Goal: Manage account settings

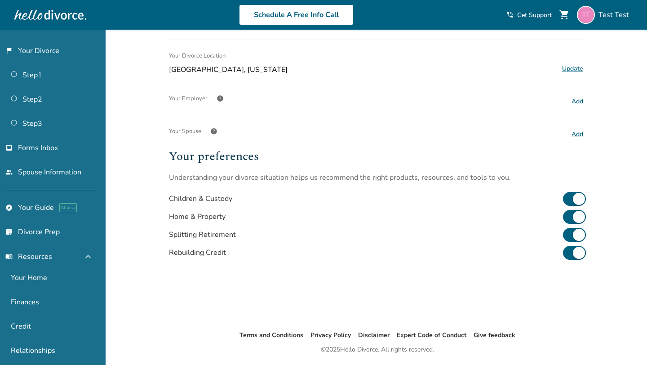
scroll to position [214, 0]
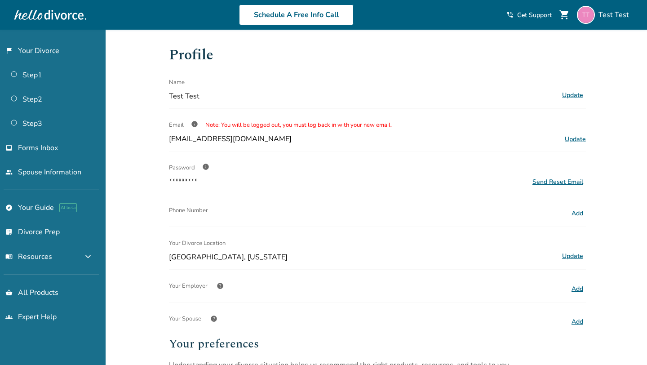
click at [232, 139] on span "[EMAIL_ADDRESS][DOMAIN_NAME]" at bounding box center [230, 139] width 123 height 10
